Goal: Task Accomplishment & Management: Use online tool/utility

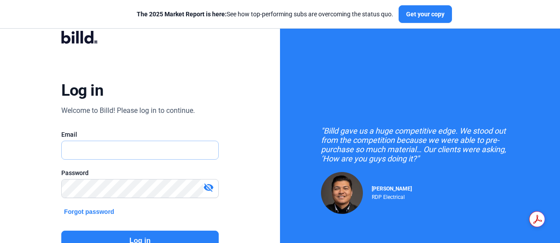
click at [187, 152] on input "text" at bounding box center [140, 150] width 156 height 18
type input "[EMAIL_ADDRESS][DOMAIN_NAME]"
click at [148, 235] on button "Log in" at bounding box center [139, 241] width 157 height 20
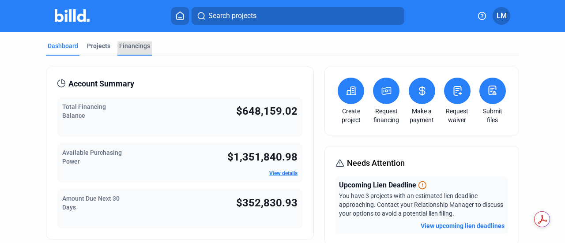
click at [139, 44] on div "Financings" at bounding box center [134, 45] width 31 height 9
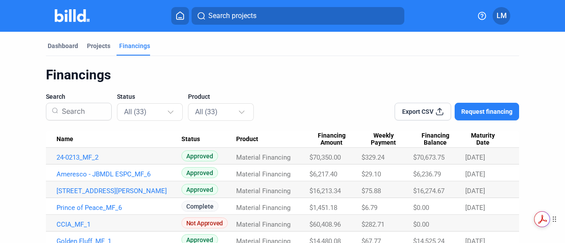
click at [560, 218] on div "Get summaries and key insights using AI Assistant powered by Adobe Acrobat" at bounding box center [549, 219] width 31 height 16
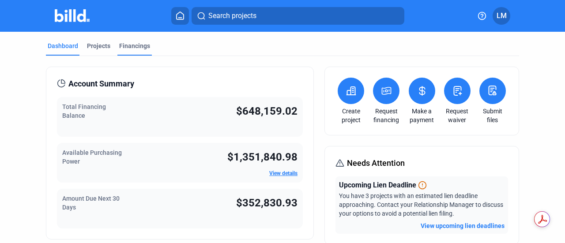
click at [133, 45] on div "Financings" at bounding box center [134, 45] width 31 height 9
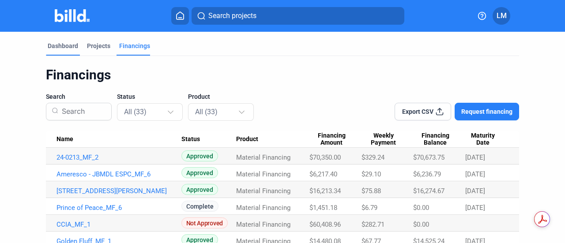
click at [67, 46] on div "Dashboard" at bounding box center [63, 45] width 30 height 9
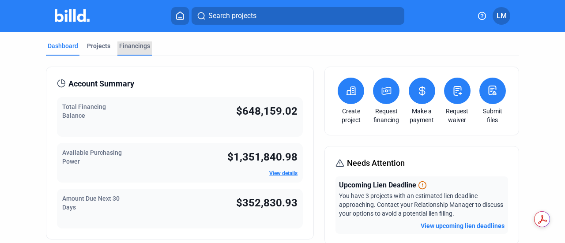
click at [132, 45] on div "Financings" at bounding box center [134, 45] width 31 height 9
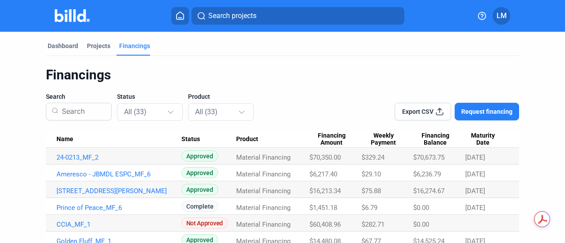
click at [428, 114] on span "Export CSV" at bounding box center [417, 111] width 31 height 9
